Goal: Task Accomplishment & Management: Complete application form

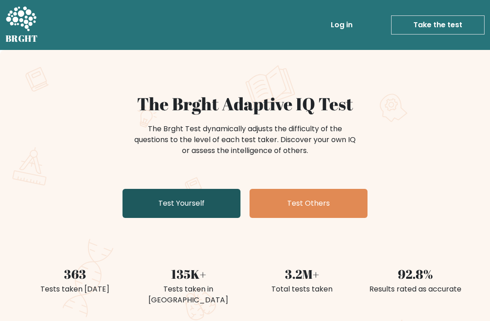
click at [180, 202] on link "Test Yourself" at bounding box center [182, 203] width 118 height 29
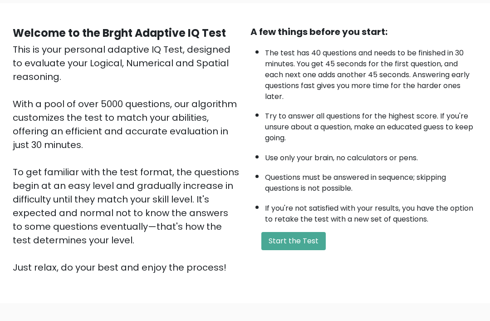
scroll to position [69, 0]
click at [298, 250] on button "Start the Test" at bounding box center [293, 241] width 64 height 18
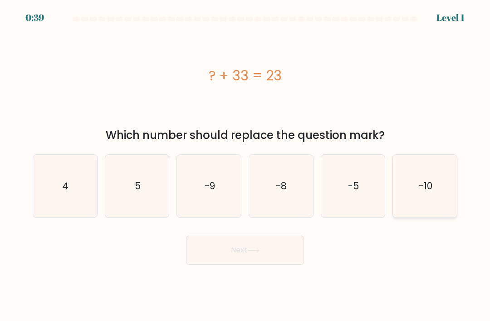
click at [428, 177] on icon "-10" at bounding box center [425, 186] width 63 height 63
click at [246, 165] on input "f. -10" at bounding box center [245, 163] width 0 height 5
radio input "true"
click at [279, 265] on button "Next" at bounding box center [245, 250] width 118 height 29
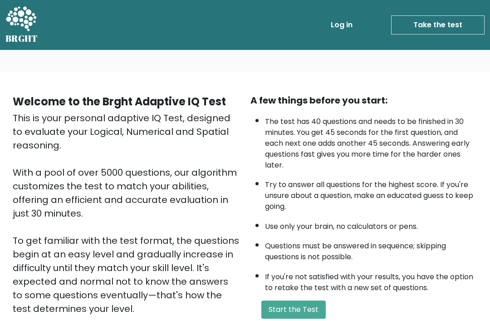
scroll to position [98, 0]
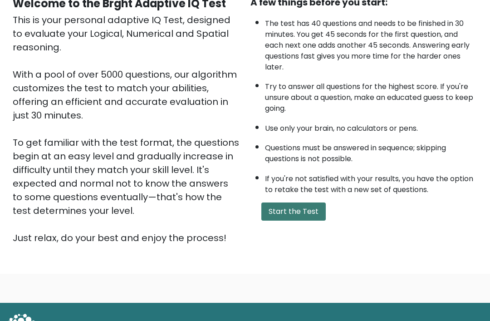
click at [306, 221] on button "Start the Test" at bounding box center [293, 211] width 64 height 18
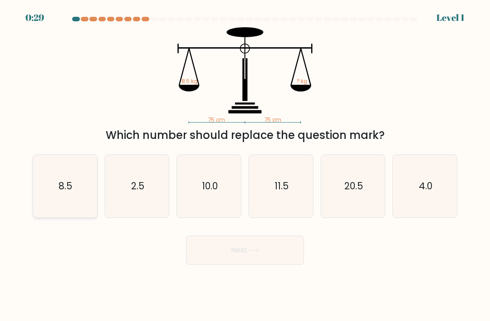
click at [59, 191] on text "8.5" at bounding box center [66, 185] width 14 height 13
click at [245, 165] on input "a. 8.5" at bounding box center [245, 163] width 0 height 5
radio input "true"
click at [281, 259] on button "Next" at bounding box center [245, 250] width 118 height 29
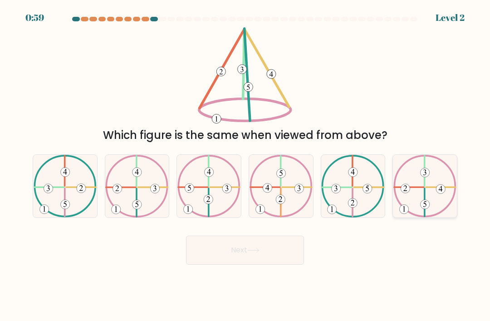
click at [429, 177] on 490 at bounding box center [425, 172] width 9 height 9
click at [246, 165] on input "f." at bounding box center [245, 163] width 0 height 5
radio input "true"
click at [285, 254] on button "Next" at bounding box center [245, 250] width 118 height 29
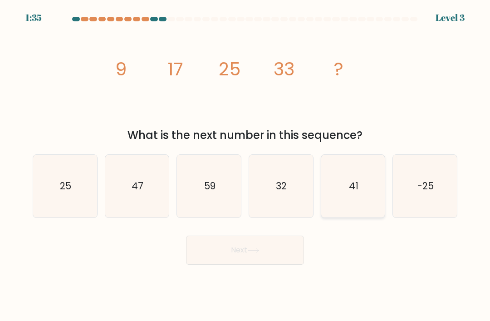
click at [369, 191] on icon "41" at bounding box center [353, 186] width 63 height 63
click at [246, 165] on input "e. 41" at bounding box center [245, 163] width 0 height 5
radio input "true"
click at [285, 263] on button "Next" at bounding box center [245, 250] width 118 height 29
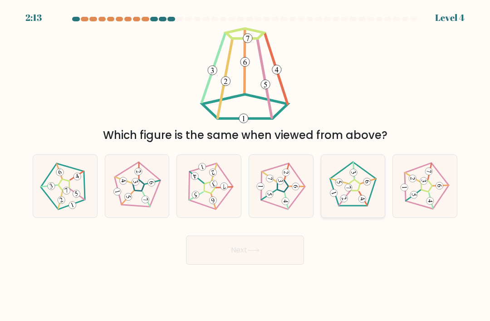
click at [368, 186] on 420 at bounding box center [367, 181] width 9 height 9
click at [246, 165] on input "e." at bounding box center [245, 163] width 0 height 5
radio input "true"
click at [281, 257] on button "Next" at bounding box center [245, 250] width 118 height 29
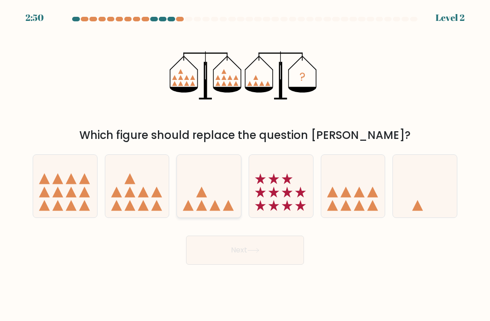
click at [211, 195] on icon at bounding box center [209, 186] width 64 height 53
click at [245, 165] on input "c." at bounding box center [245, 163] width 0 height 5
radio input "true"
click at [280, 265] on button "Next" at bounding box center [245, 250] width 118 height 29
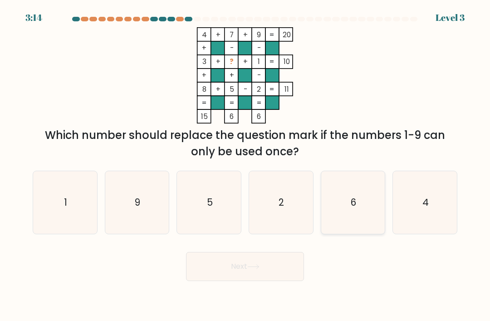
click at [367, 213] on icon "6" at bounding box center [353, 202] width 63 height 63
click at [246, 165] on input "e. 6" at bounding box center [245, 163] width 0 height 5
radio input "true"
click at [277, 271] on button "Next" at bounding box center [245, 266] width 118 height 29
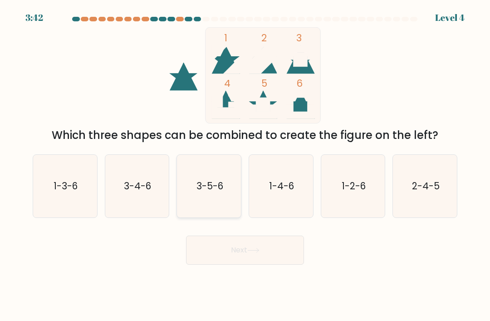
click at [213, 208] on icon "3-5-6" at bounding box center [209, 186] width 63 height 63
click at [245, 165] on input "c. 3-5-6" at bounding box center [245, 163] width 0 height 5
radio input "true"
click at [239, 260] on button "Next" at bounding box center [245, 250] width 118 height 29
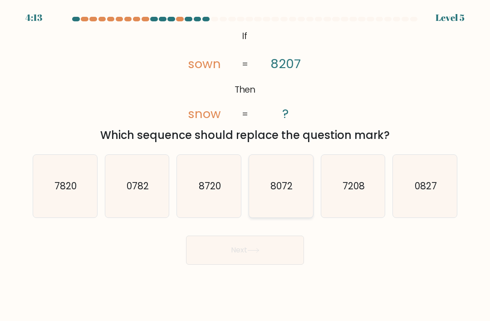
click at [290, 192] on text "8072" at bounding box center [281, 185] width 22 height 13
click at [246, 165] on input "d. 8072" at bounding box center [245, 163] width 0 height 5
radio input "true"
click at [250, 253] on icon at bounding box center [253, 250] width 12 height 5
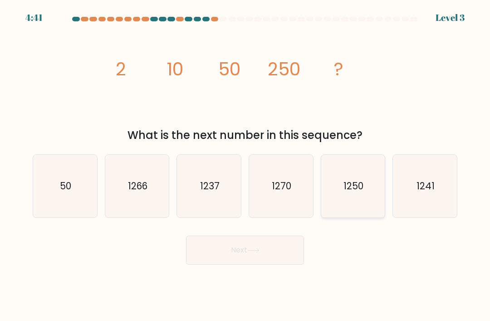
click at [337, 180] on icon "1250" at bounding box center [353, 186] width 63 height 63
click at [246, 165] on input "e. 1250" at bounding box center [245, 163] width 0 height 5
radio input "true"
click at [267, 255] on button "Next" at bounding box center [245, 250] width 118 height 29
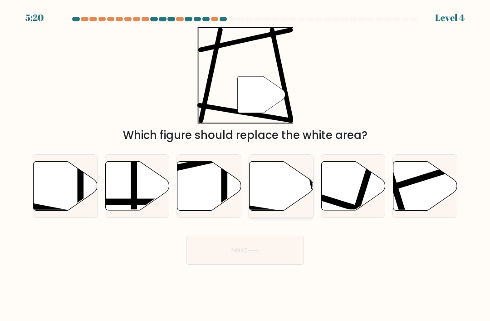
click at [284, 209] on icon at bounding box center [282, 186] width 64 height 49
click at [246, 165] on input "d." at bounding box center [245, 163] width 0 height 5
radio input "true"
click at [244, 256] on button "Next" at bounding box center [245, 250] width 118 height 29
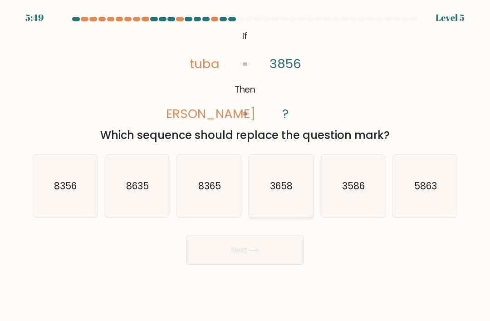
click at [279, 190] on text "3658" at bounding box center [281, 185] width 23 height 13
click at [246, 165] on input "d. 3658" at bounding box center [245, 163] width 0 height 5
radio input "true"
click at [231, 264] on button "Next" at bounding box center [245, 250] width 118 height 29
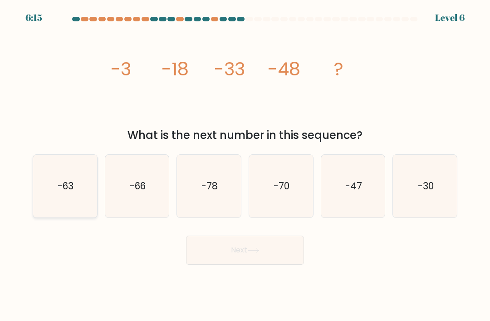
click at [76, 200] on icon "-63" at bounding box center [65, 186] width 63 height 63
click at [245, 165] on input "a. -63" at bounding box center [245, 163] width 0 height 5
radio input "true"
click at [219, 255] on button "Next" at bounding box center [245, 250] width 118 height 29
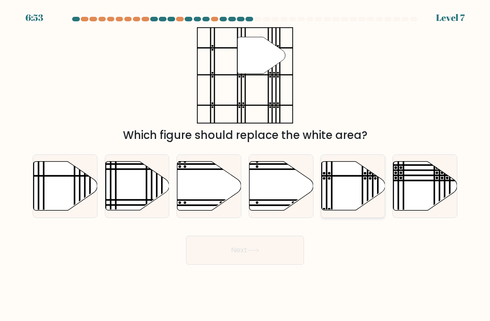
click at [352, 207] on icon at bounding box center [353, 186] width 64 height 49
click at [246, 165] on input "e." at bounding box center [245, 163] width 0 height 5
radio input "true"
click at [275, 265] on button "Next" at bounding box center [245, 250] width 118 height 29
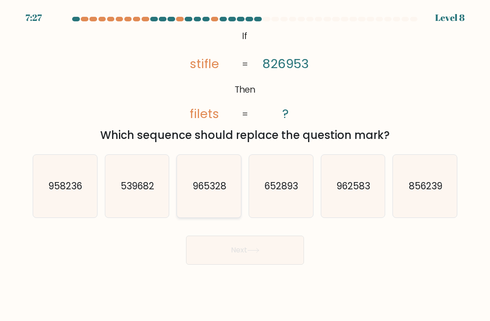
click at [209, 209] on icon "965328" at bounding box center [209, 186] width 63 height 63
click at [245, 165] on input "c. 965328" at bounding box center [245, 163] width 0 height 5
radio input "true"
click at [212, 262] on button "Next" at bounding box center [245, 250] width 118 height 29
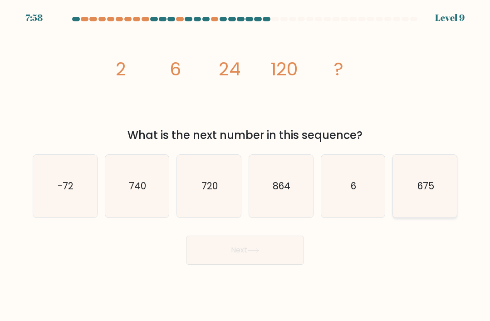
click at [403, 183] on icon "675" at bounding box center [425, 186] width 63 height 63
click at [246, 165] on input "f. 675" at bounding box center [245, 163] width 0 height 5
radio input "true"
click at [270, 251] on button "Next" at bounding box center [245, 250] width 118 height 29
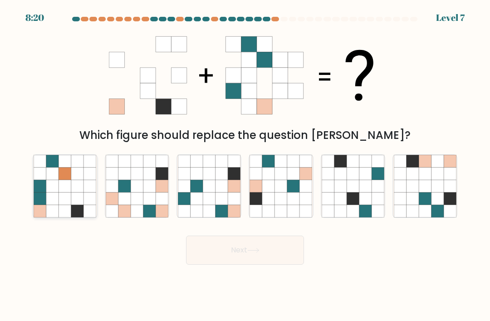
click at [66, 202] on icon at bounding box center [65, 198] width 12 height 12
click at [245, 165] on input "a." at bounding box center [245, 163] width 0 height 5
radio input "true"
click at [226, 258] on button "Next" at bounding box center [245, 250] width 118 height 29
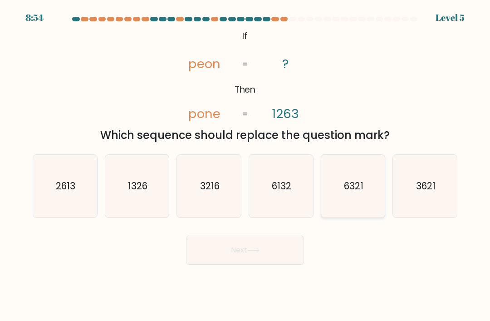
click at [342, 187] on icon "6321" at bounding box center [353, 186] width 63 height 63
click at [246, 165] on input "e. 6321" at bounding box center [245, 163] width 0 height 5
radio input "true"
click at [218, 254] on button "Next" at bounding box center [245, 250] width 118 height 29
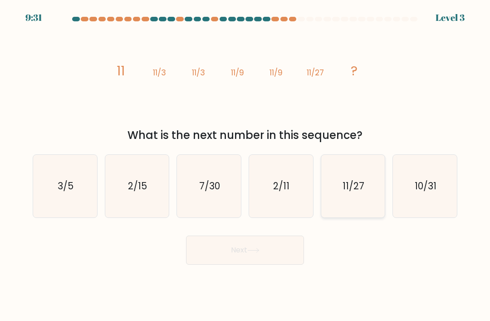
click at [339, 194] on icon "11/27" at bounding box center [353, 186] width 63 height 63
click at [246, 165] on input "e. 11/27" at bounding box center [245, 163] width 0 height 5
radio input "true"
click at [225, 256] on button "Next" at bounding box center [245, 250] width 118 height 29
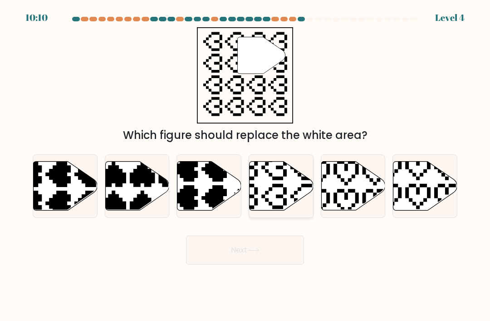
click at [288, 201] on icon at bounding box center [282, 186] width 64 height 49
click at [246, 165] on input "d." at bounding box center [245, 163] width 0 height 5
radio input "true"
click at [256, 265] on button "Next" at bounding box center [245, 250] width 118 height 29
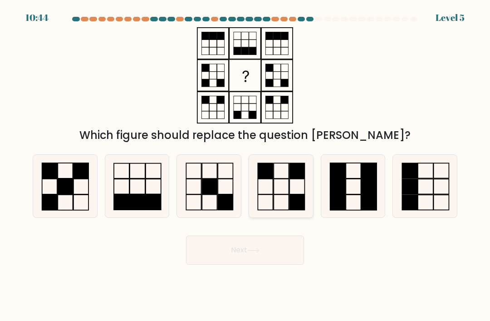
click at [287, 192] on icon at bounding box center [281, 186] width 63 height 63
click at [246, 165] on input "d." at bounding box center [245, 163] width 0 height 5
radio input "true"
click at [247, 263] on button "Next" at bounding box center [245, 250] width 118 height 29
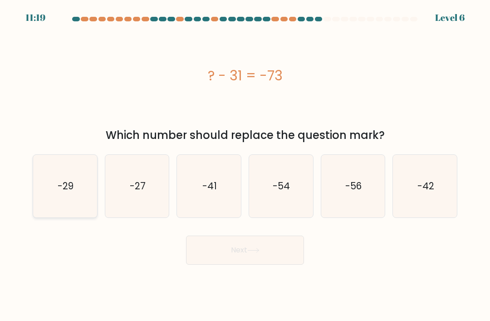
click at [73, 192] on text "-29" at bounding box center [66, 185] width 16 height 13
click at [245, 165] on input "a. -29" at bounding box center [245, 163] width 0 height 5
radio input "true"
click at [233, 252] on button "Next" at bounding box center [245, 250] width 118 height 29
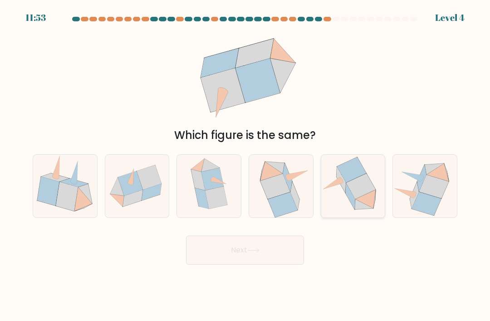
click at [339, 189] on icon at bounding box center [333, 183] width 20 height 12
click at [246, 165] on input "e." at bounding box center [245, 163] width 0 height 5
radio input "true"
click at [255, 241] on div "Next" at bounding box center [245, 247] width 436 height 36
click at [246, 257] on button "Next" at bounding box center [245, 250] width 118 height 29
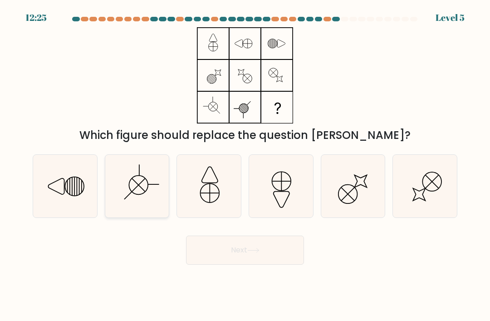
click at [145, 205] on icon at bounding box center [137, 186] width 63 height 63
click at [245, 165] on input "b." at bounding box center [245, 163] width 0 height 5
radio input "true"
click at [239, 265] on button "Next" at bounding box center [245, 250] width 118 height 29
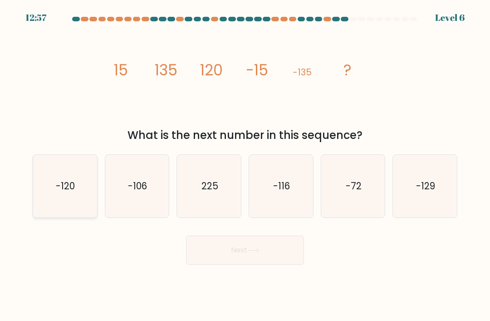
click at [73, 216] on icon "-120" at bounding box center [65, 186] width 63 height 63
click at [245, 165] on input "a. -120" at bounding box center [245, 163] width 0 height 5
radio input "true"
click at [219, 252] on button "Next" at bounding box center [245, 250] width 118 height 29
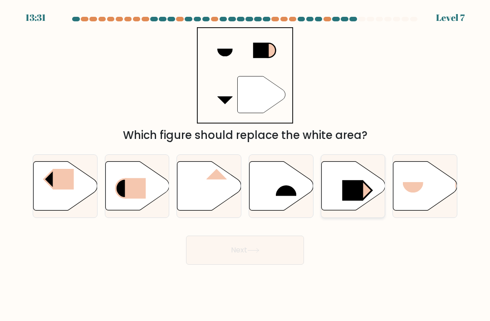
click at [336, 199] on icon at bounding box center [353, 186] width 64 height 49
click at [246, 165] on input "e." at bounding box center [245, 163] width 0 height 5
radio input "true"
click at [269, 261] on button "Next" at bounding box center [245, 250] width 118 height 29
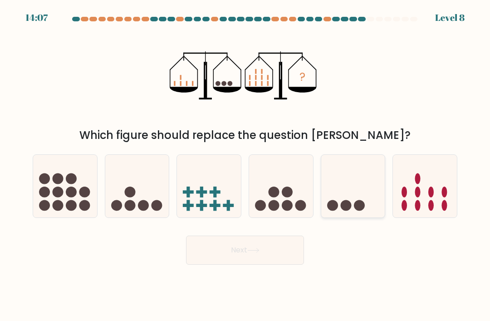
click at [344, 195] on icon at bounding box center [353, 186] width 64 height 53
click at [246, 165] on input "e." at bounding box center [245, 163] width 0 height 5
radio input "true"
click at [71, 195] on icon at bounding box center [65, 186] width 64 height 53
click at [245, 165] on input "a." at bounding box center [245, 163] width 0 height 5
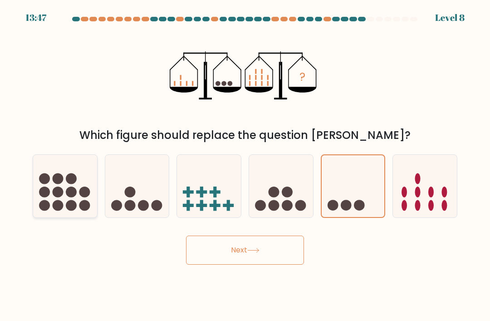
radio input "true"
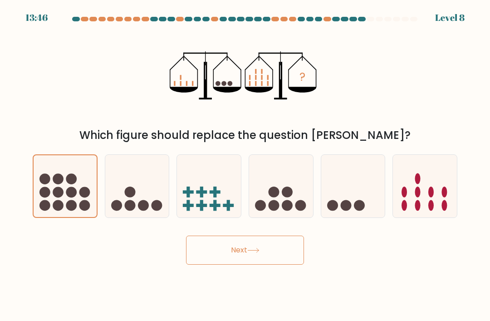
click at [230, 252] on button "Next" at bounding box center [245, 250] width 118 height 29
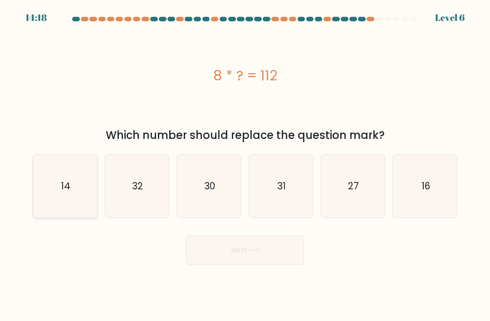
click at [79, 211] on icon "14" at bounding box center [65, 186] width 63 height 63
click at [245, 165] on input "a. 14" at bounding box center [245, 163] width 0 height 5
radio input "true"
click at [229, 249] on button "Next" at bounding box center [245, 250] width 118 height 29
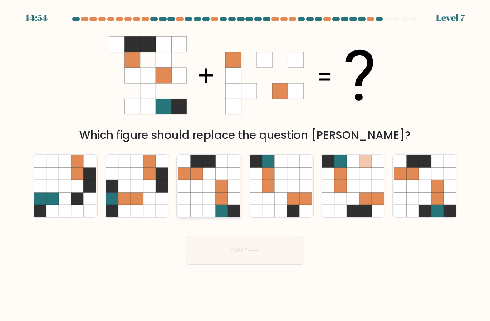
click at [221, 205] on icon at bounding box center [221, 198] width 12 height 12
click at [245, 165] on input "c." at bounding box center [245, 163] width 0 height 5
radio input "true"
click at [212, 256] on button "Next" at bounding box center [245, 250] width 118 height 29
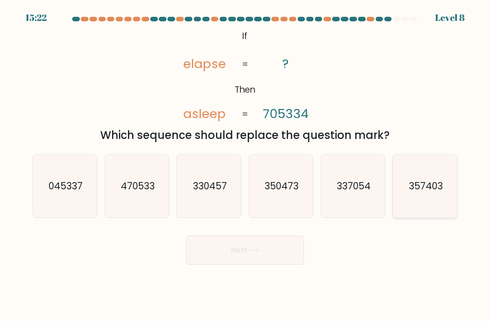
click at [414, 192] on text "357403" at bounding box center [425, 185] width 34 height 13
click at [246, 165] on input "f. 357403" at bounding box center [245, 163] width 0 height 5
radio input "true"
click at [221, 259] on button "Next" at bounding box center [245, 250] width 118 height 29
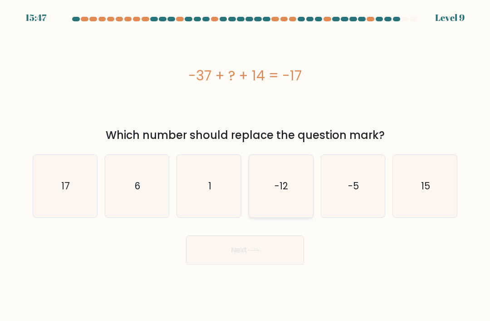
click at [272, 196] on icon "-12" at bounding box center [281, 186] width 63 height 63
click at [246, 165] on input "d. -12" at bounding box center [245, 163] width 0 height 5
radio input "true"
click at [354, 170] on icon "-5" at bounding box center [353, 186] width 63 height 63
click at [246, 165] on input "e. -5" at bounding box center [245, 163] width 0 height 5
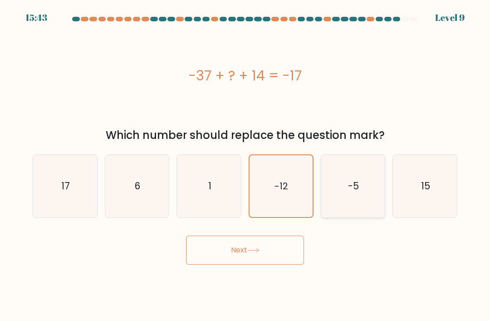
radio input "true"
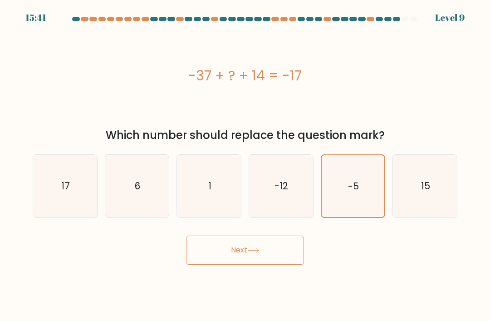
click at [227, 265] on button "Next" at bounding box center [245, 250] width 118 height 29
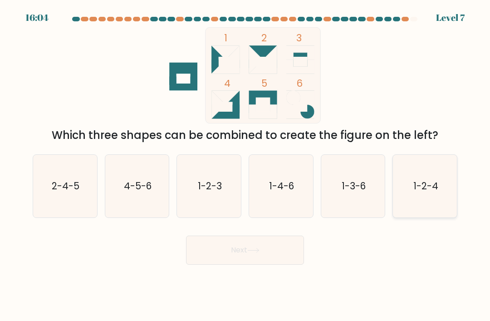
click at [409, 187] on icon "1-2-4" at bounding box center [425, 186] width 63 height 63
click at [246, 165] on input "f. 1-2-4" at bounding box center [245, 163] width 0 height 5
radio input "true"
click at [226, 255] on button "Next" at bounding box center [245, 250] width 118 height 29
